Goal: Transaction & Acquisition: Download file/media

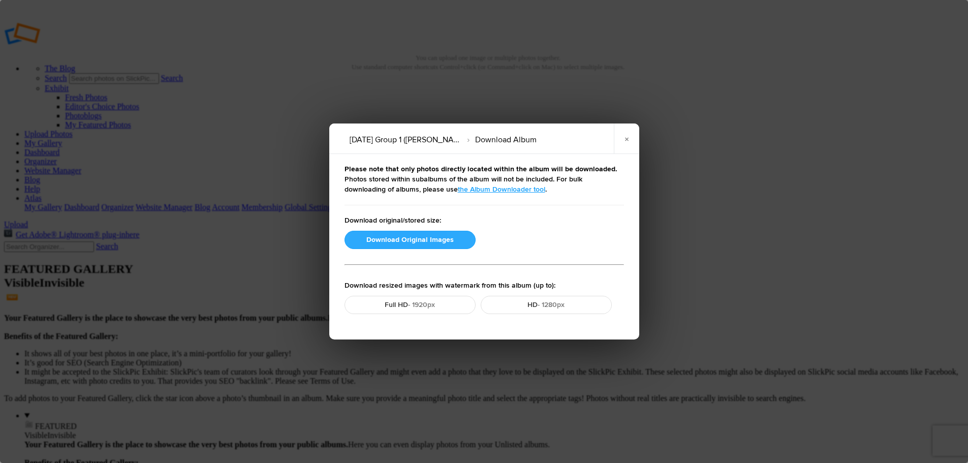
click at [412, 240] on button "Download Original Images" at bounding box center [410, 240] width 131 height 18
